Goal: Task Accomplishment & Management: Use online tool/utility

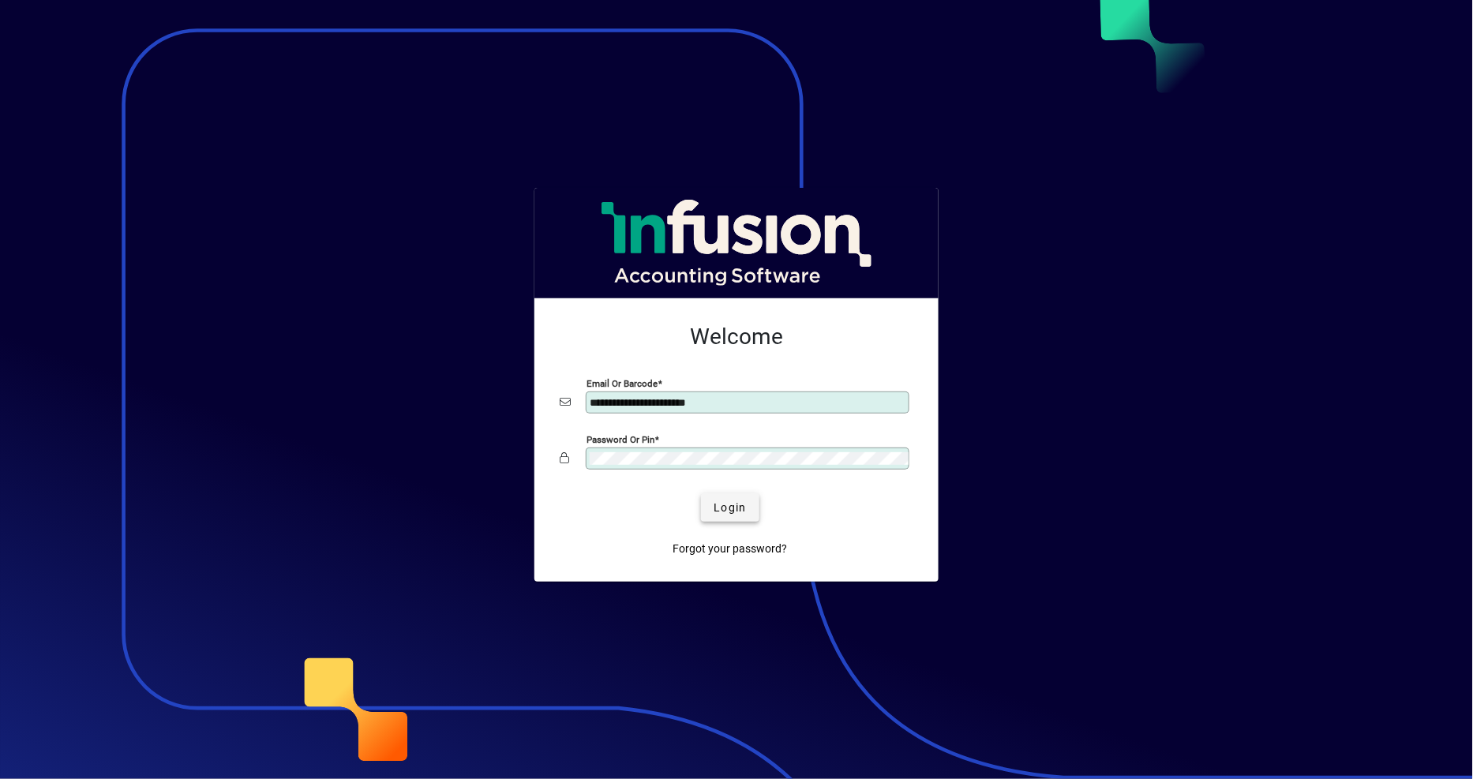
click at [745, 515] on span "Login" at bounding box center [730, 508] width 32 height 17
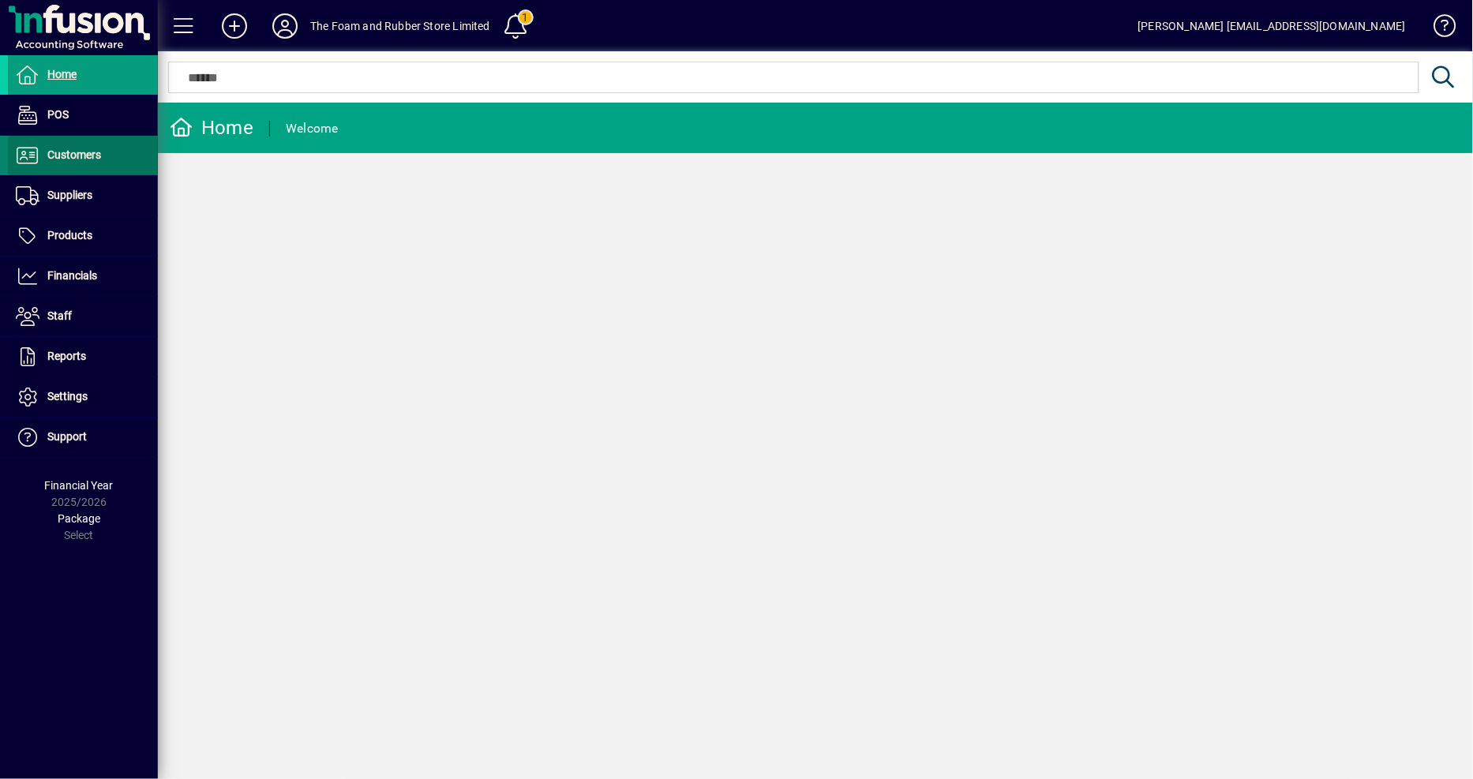
click at [93, 156] on span "Customers" at bounding box center [74, 154] width 54 height 13
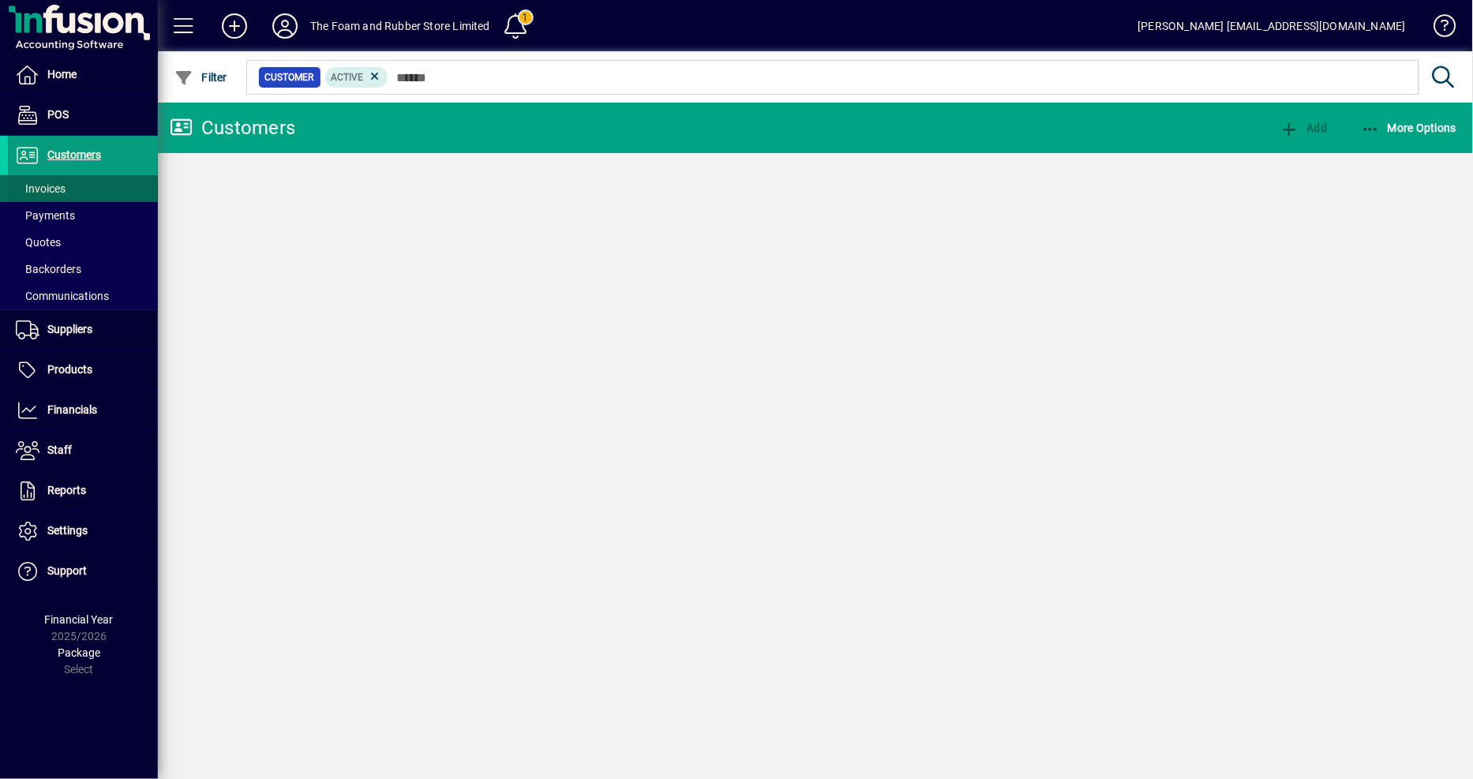
click at [84, 186] on span at bounding box center [83, 189] width 150 height 38
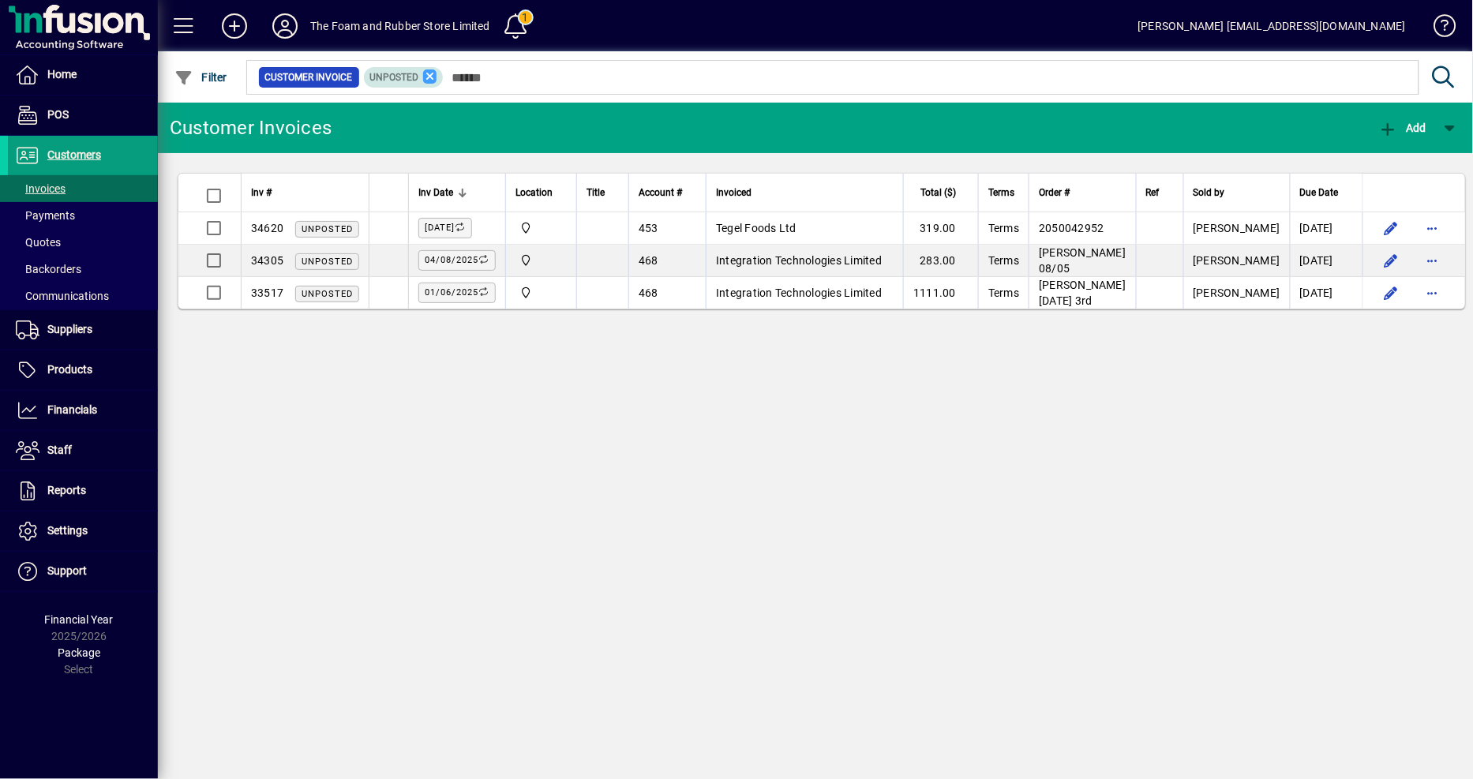
click at [430, 79] on icon at bounding box center [430, 76] width 14 height 14
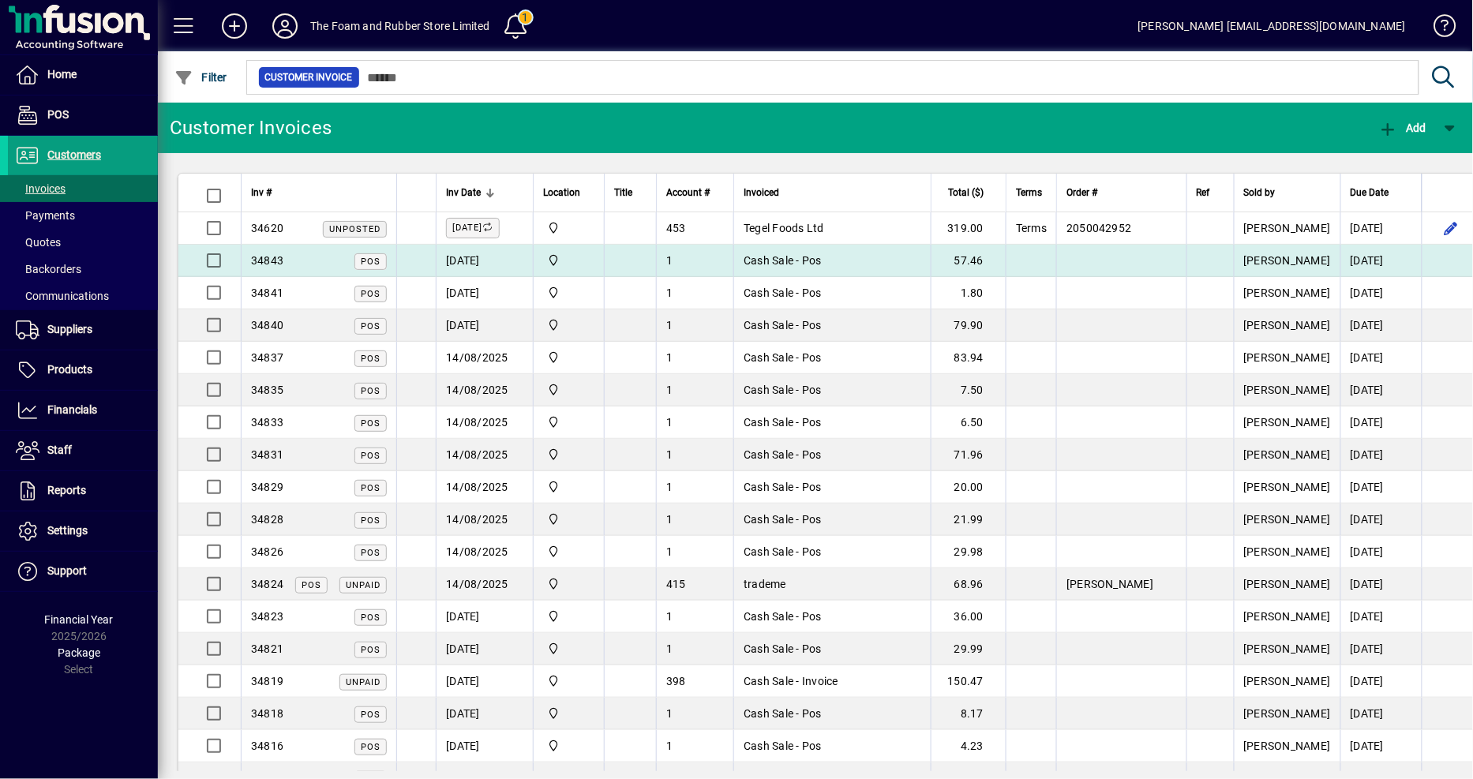
click at [1128, 259] on td at bounding box center [1120, 261] width 129 height 32
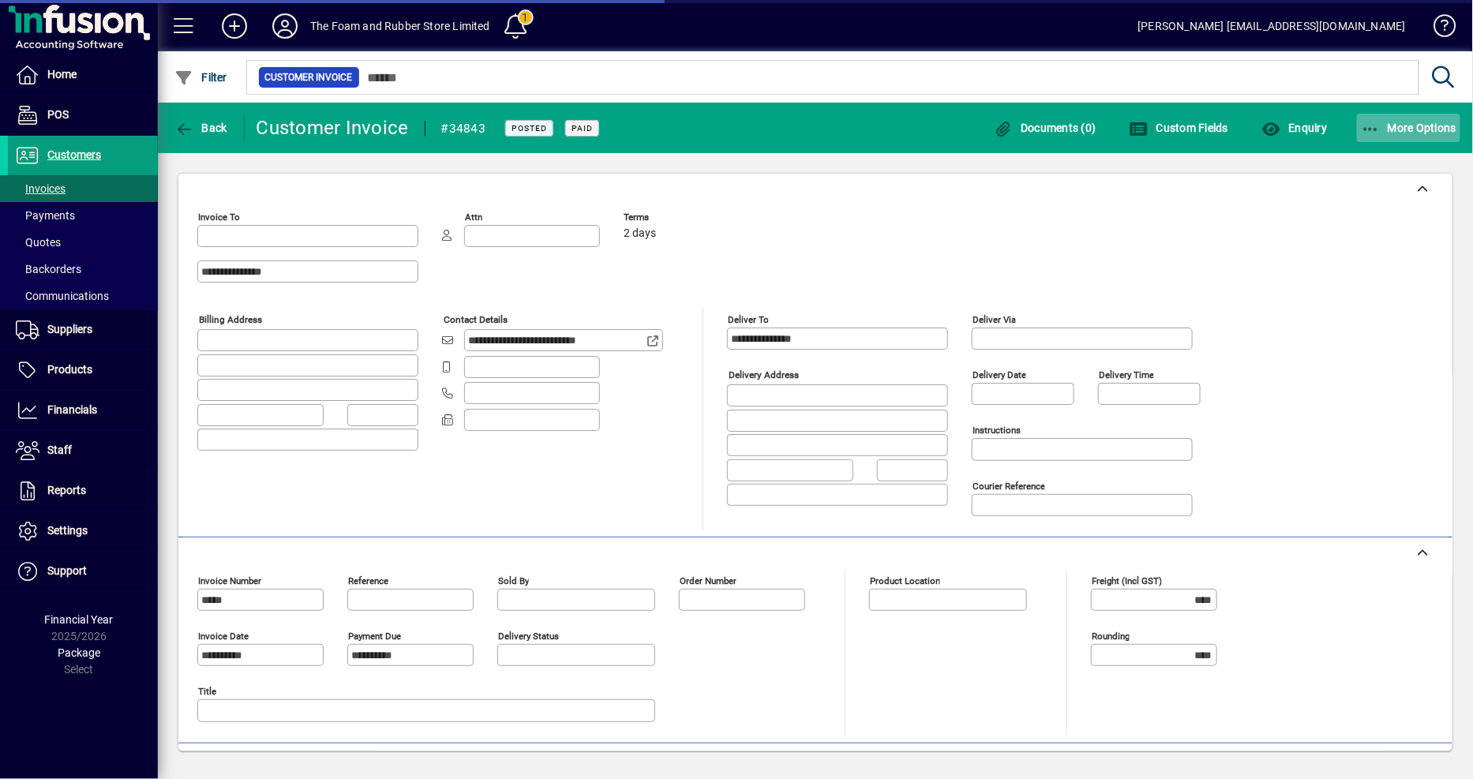
type input "**********"
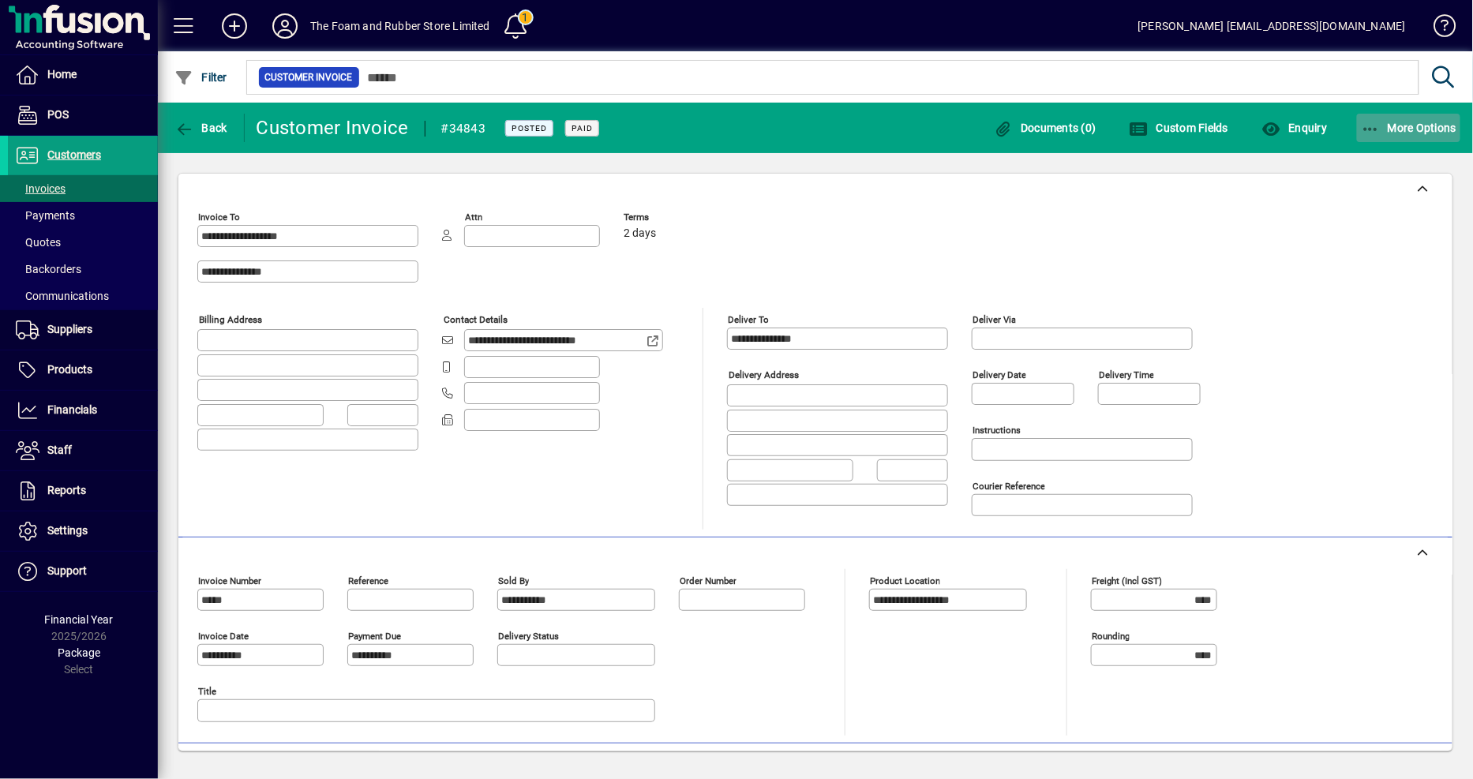
click at [1438, 133] on span "button" at bounding box center [1409, 128] width 104 height 38
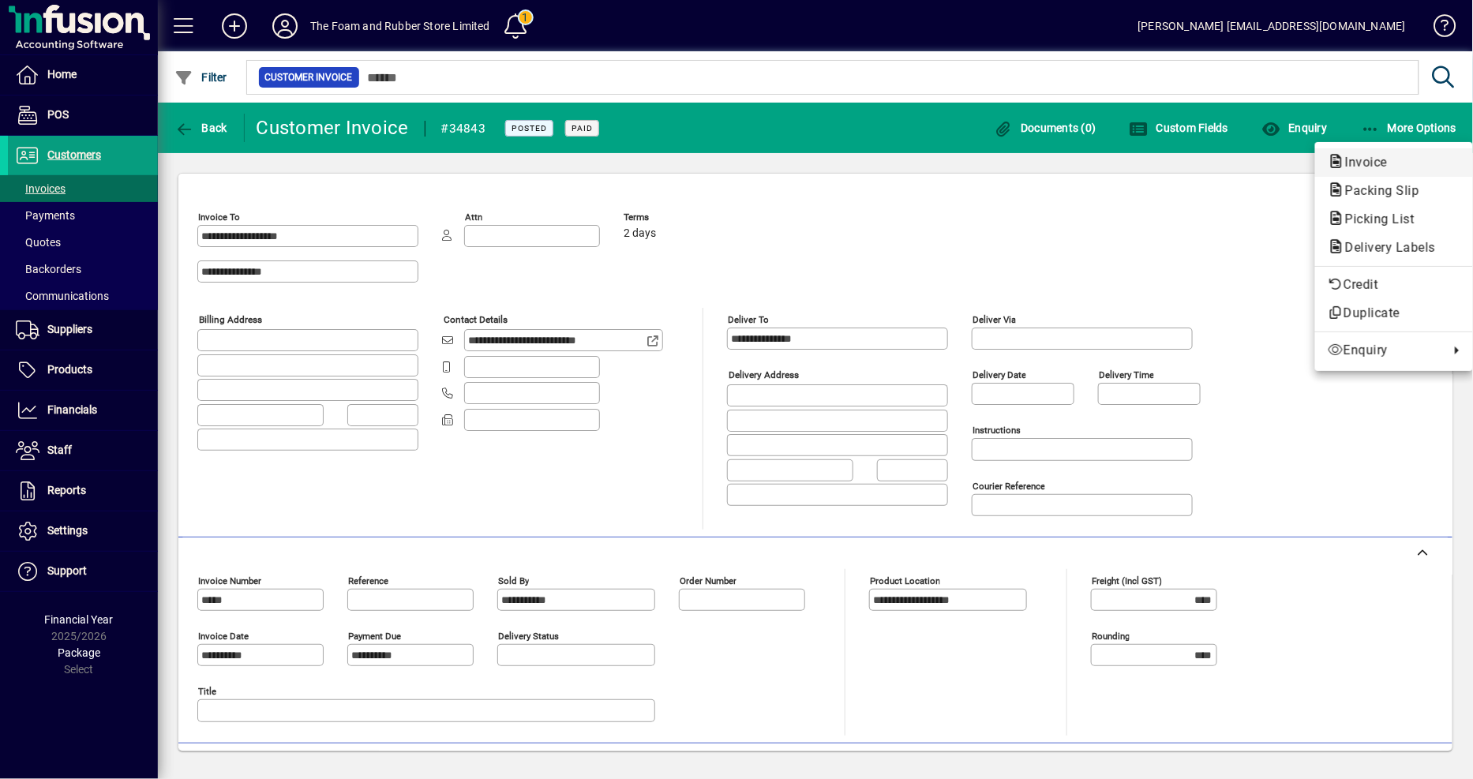
click at [1370, 161] on span "Invoice" at bounding box center [1362, 162] width 68 height 15
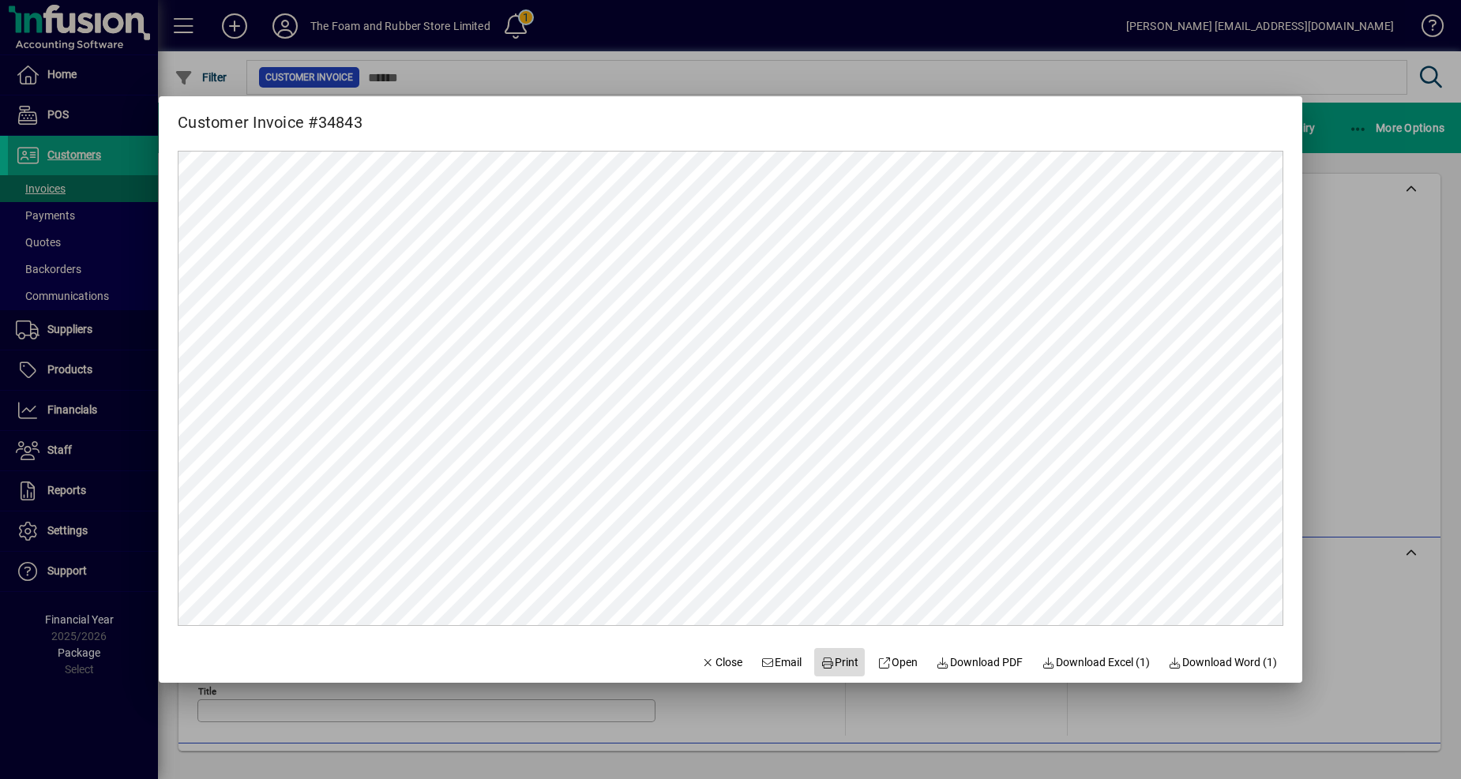
click at [827, 666] on span "Print" at bounding box center [839, 663] width 38 height 17
click at [1410, 238] on div at bounding box center [730, 389] width 1461 height 779
